Goal: Task Accomplishment & Management: Use online tool/utility

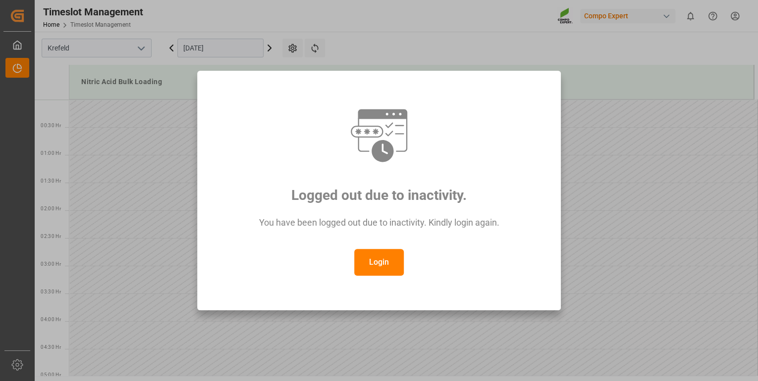
scroll to position [683, 0]
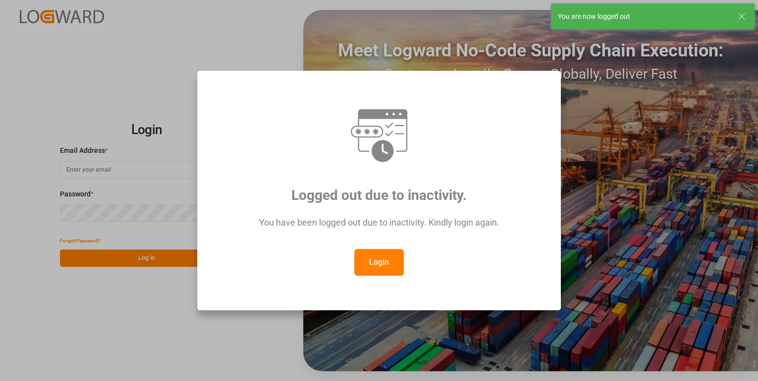
type input "[PERSON_NAME][EMAIL_ADDRESS][PERSON_NAME][DOMAIN_NAME]"
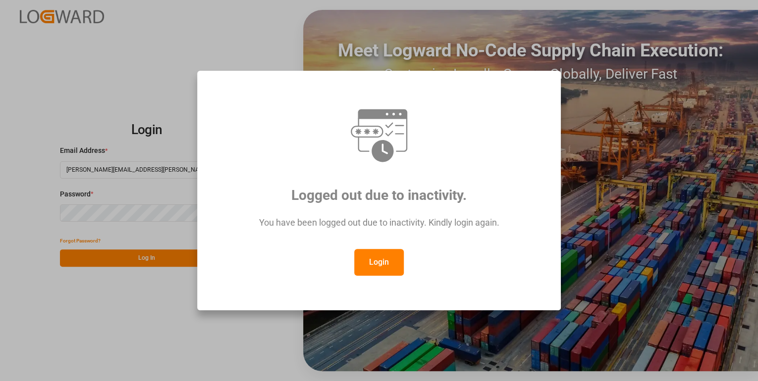
click at [130, 275] on div "Logged out due to inactivity. You have been logged out due to inactivity. Kindl…" at bounding box center [379, 190] width 758 height 381
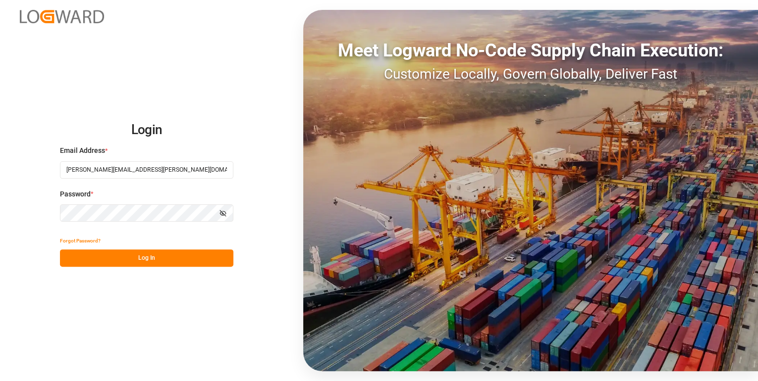
click at [147, 256] on button "Log In" at bounding box center [146, 258] width 173 height 17
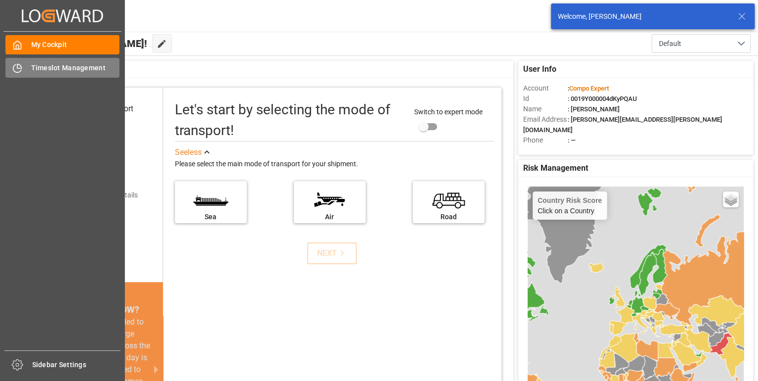
click at [47, 66] on span "Timeslot Management" at bounding box center [75, 68] width 89 height 10
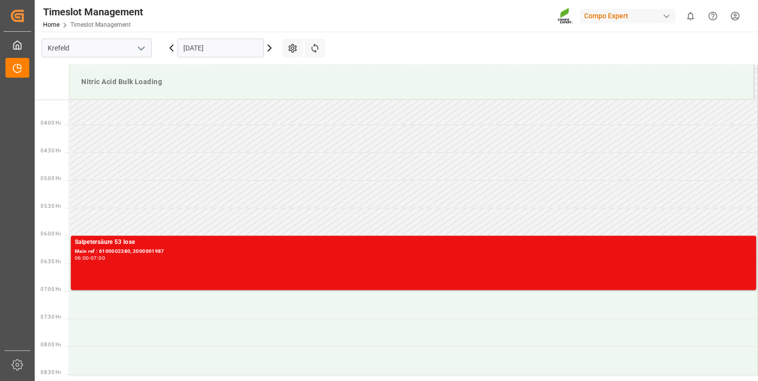
scroll to position [192, 0]
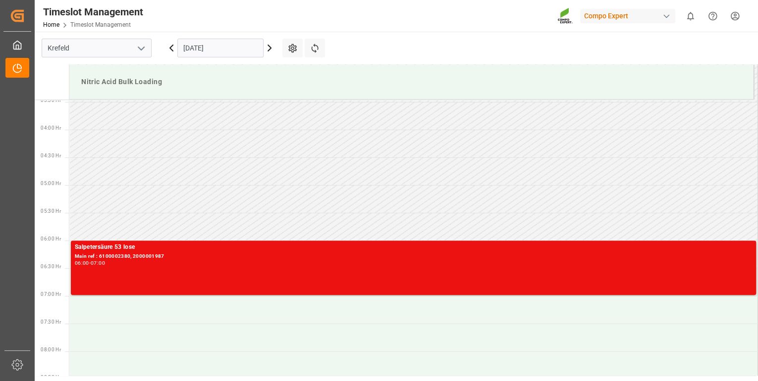
click at [265, 46] on icon at bounding box center [269, 48] width 12 height 12
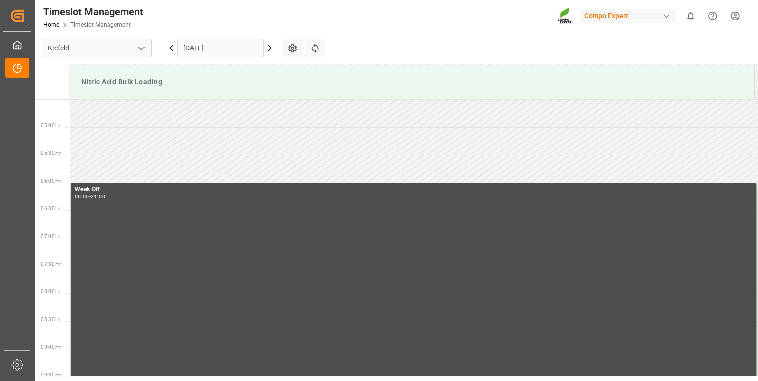
scroll to position [271, 0]
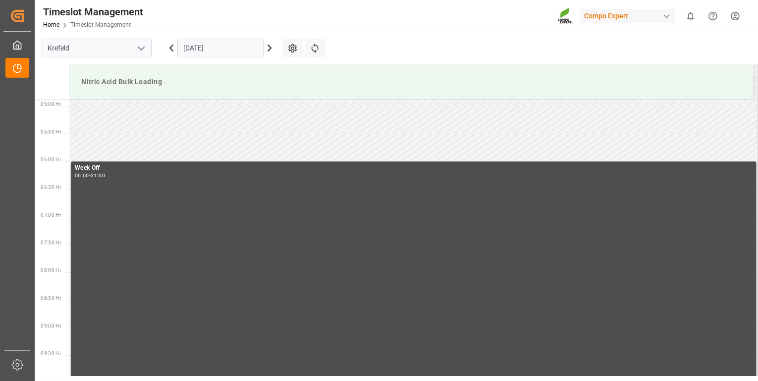
click at [268, 49] on icon at bounding box center [269, 48] width 12 height 12
click at [268, 48] on icon at bounding box center [269, 48] width 12 height 12
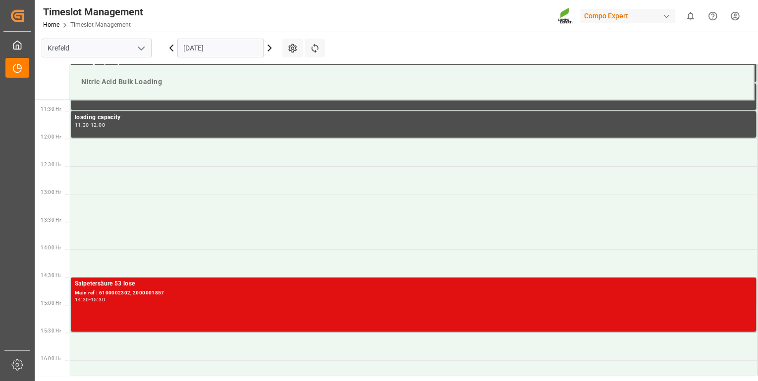
scroll to position [628, 0]
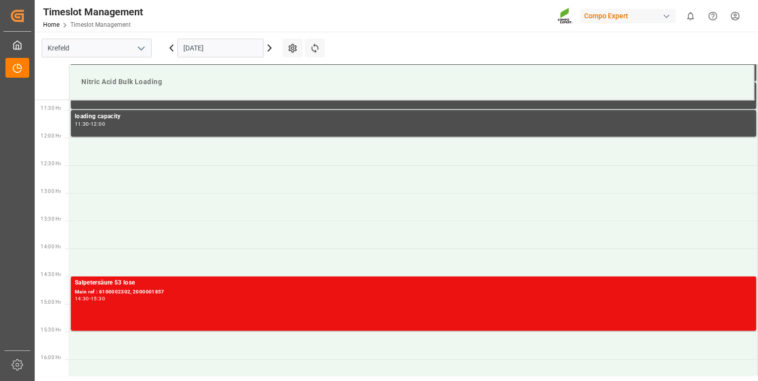
click at [267, 50] on icon at bounding box center [269, 48] width 12 height 12
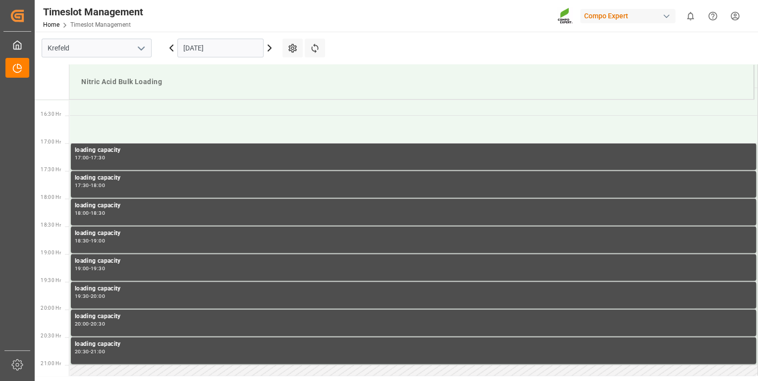
scroll to position [699, 0]
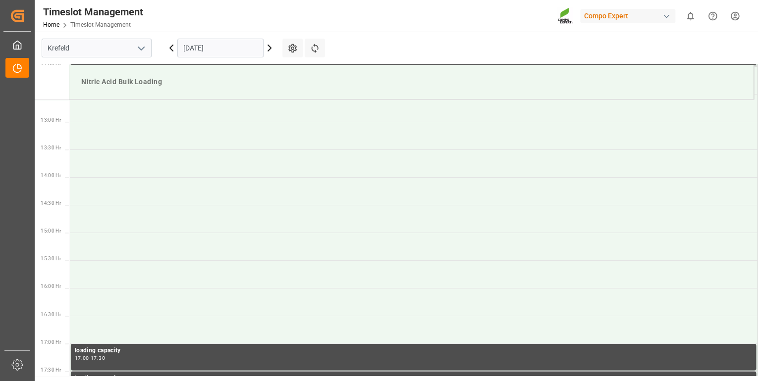
click at [172, 50] on icon at bounding box center [171, 48] width 3 height 6
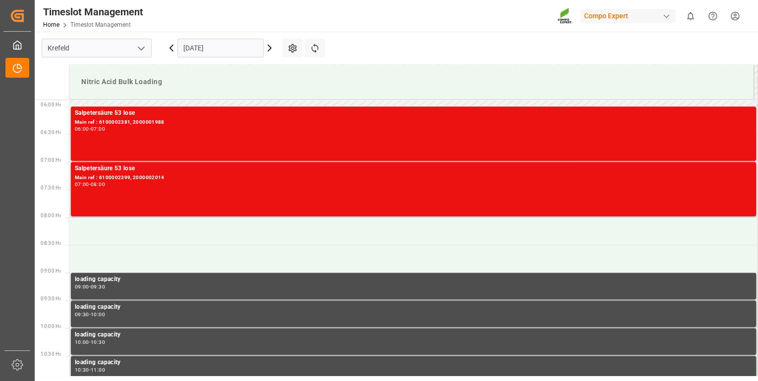
scroll to position [326, 0]
